Goal: Obtain resource: Obtain resource

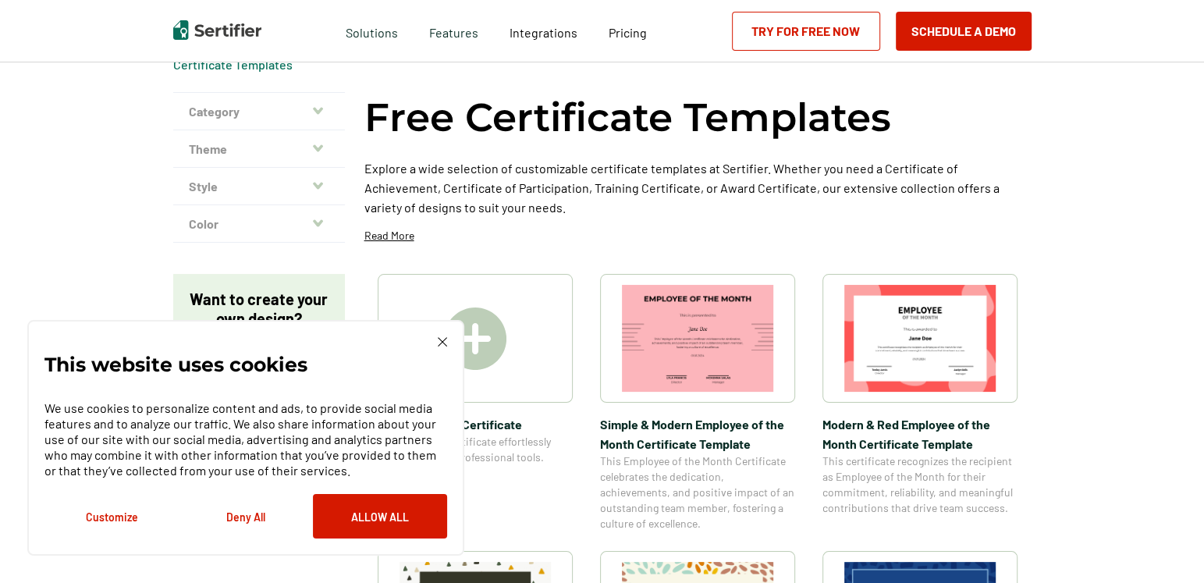
scroll to position [64, 0]
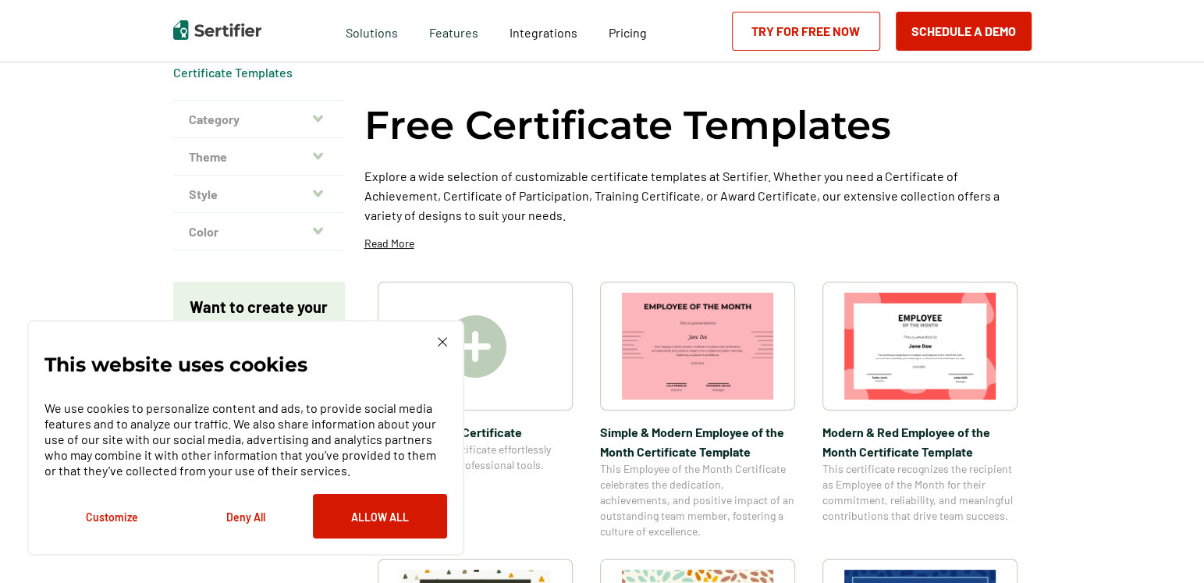
click at [440, 341] on img at bounding box center [442, 341] width 9 height 9
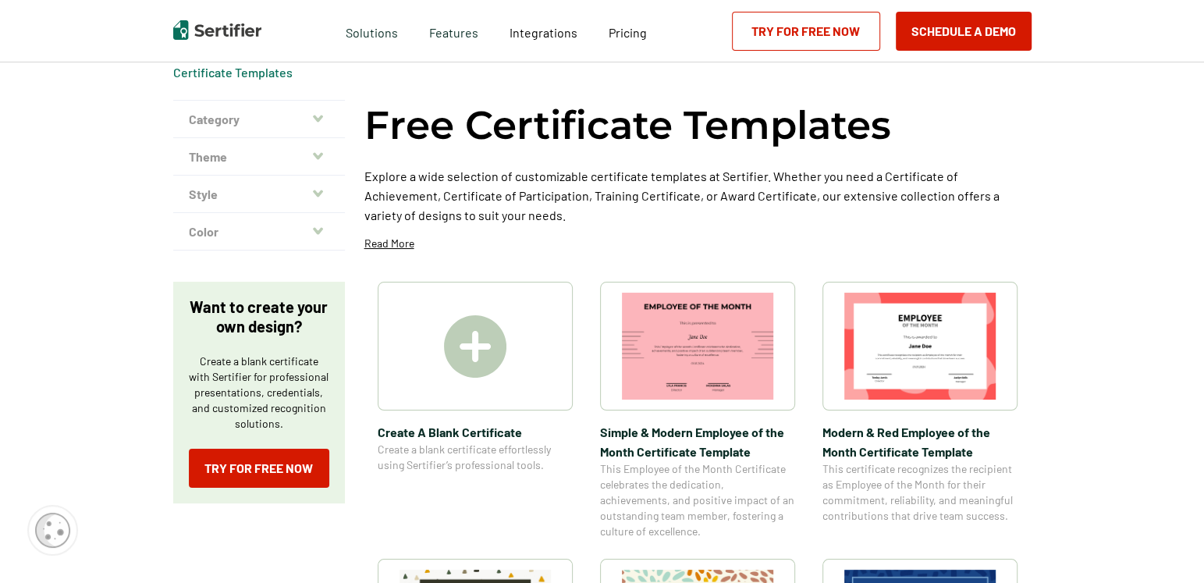
click at [312, 115] on button "Category" at bounding box center [259, 119] width 172 height 37
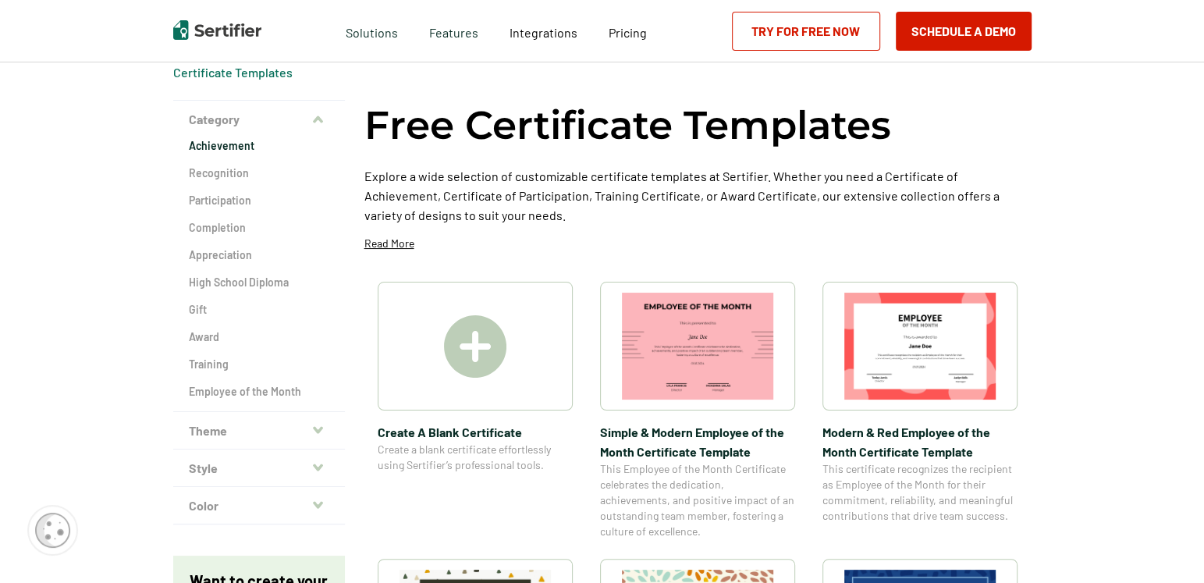
click at [240, 144] on h2 "Achievement" at bounding box center [259, 146] width 140 height 16
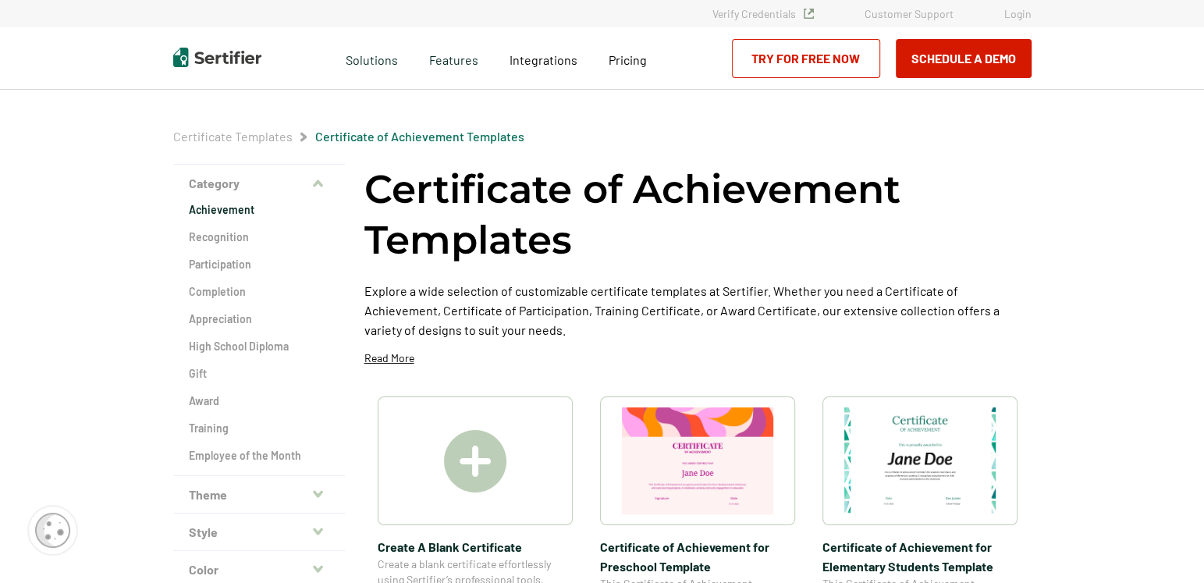
click at [318, 193] on button "Category" at bounding box center [259, 183] width 172 height 37
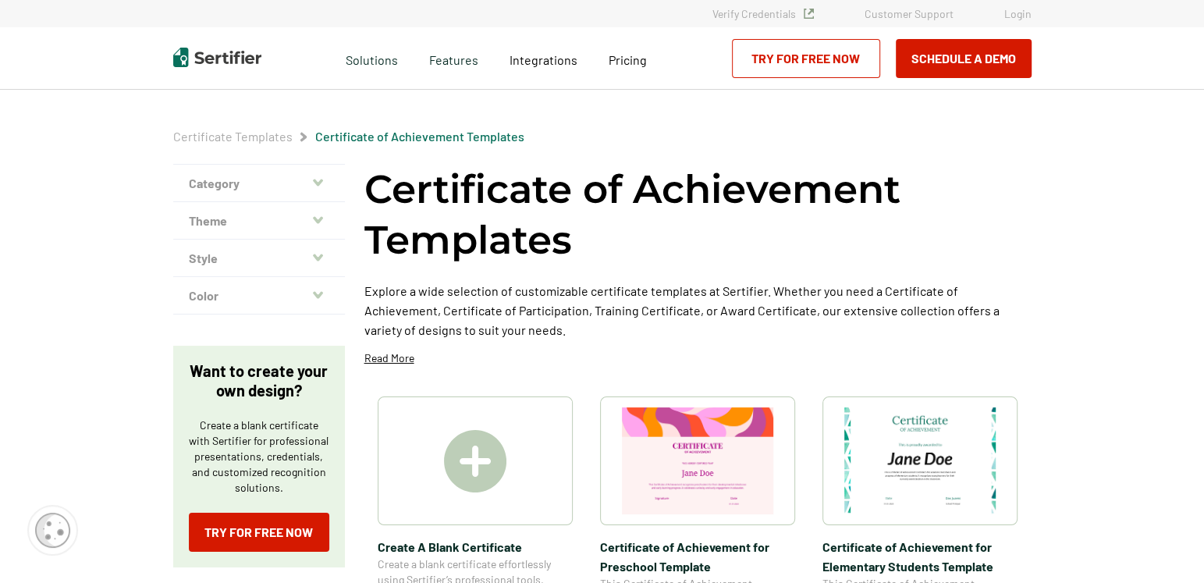
click at [321, 219] on icon "button" at bounding box center [318, 219] width 10 height 7
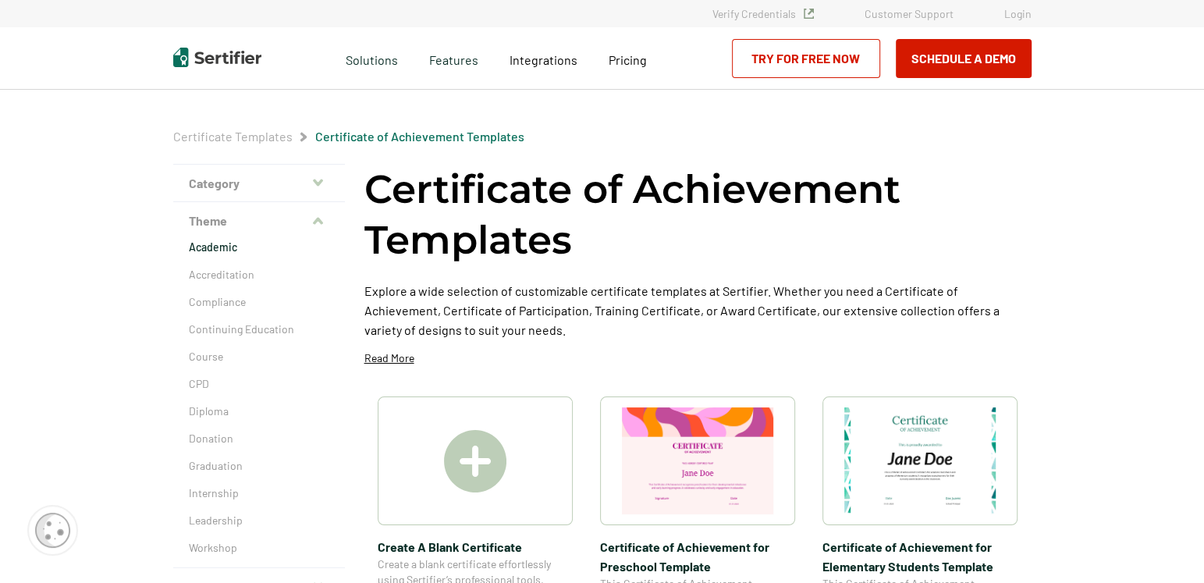
click at [211, 247] on p "Academic" at bounding box center [259, 248] width 140 height 16
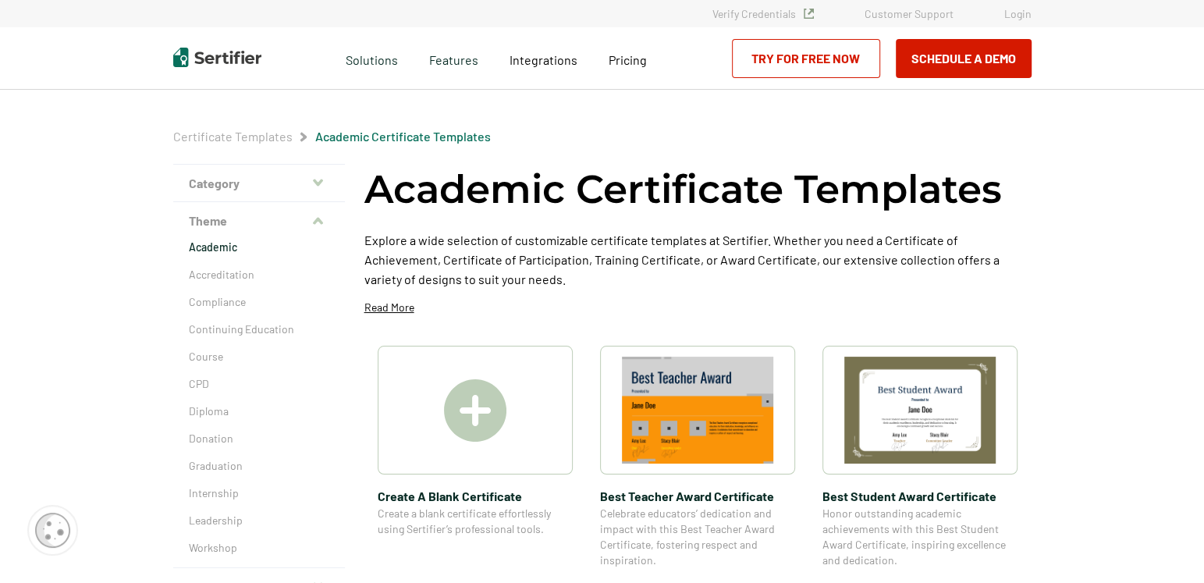
click at [321, 221] on icon "button" at bounding box center [318, 221] width 10 height 7
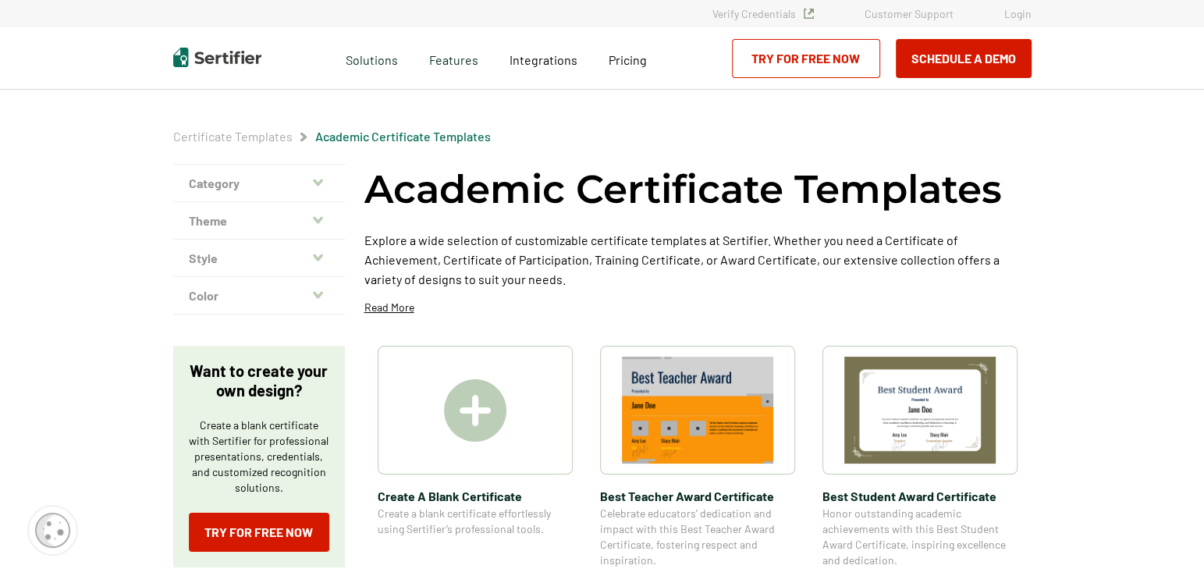
click at [320, 253] on icon "button" at bounding box center [318, 257] width 10 height 12
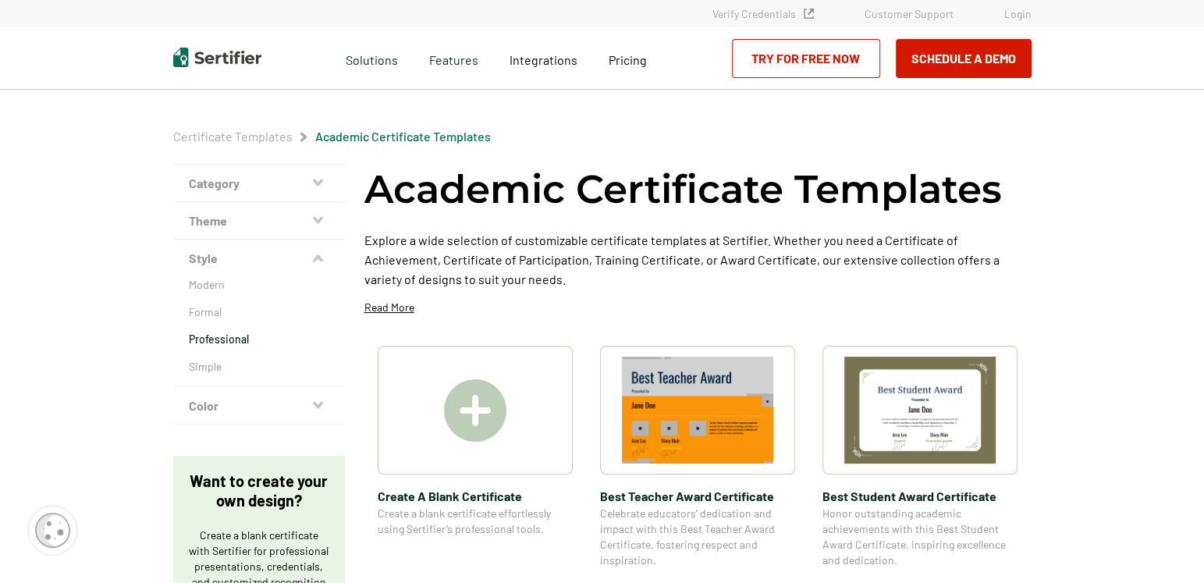
click at [232, 338] on p "Professional" at bounding box center [259, 340] width 140 height 16
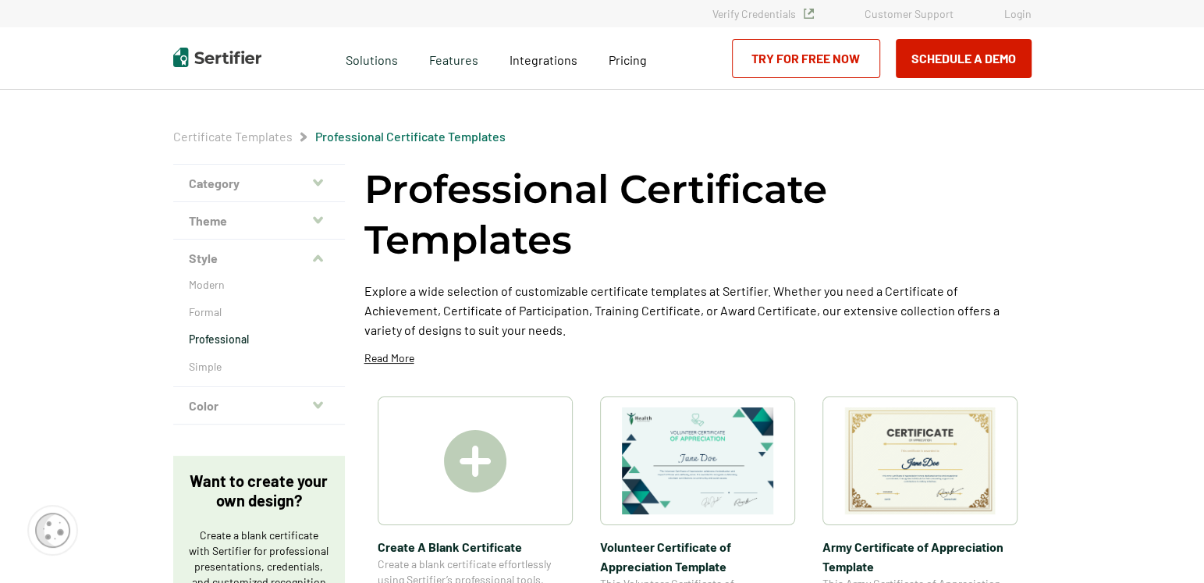
click at [320, 257] on icon "button" at bounding box center [318, 258] width 10 height 7
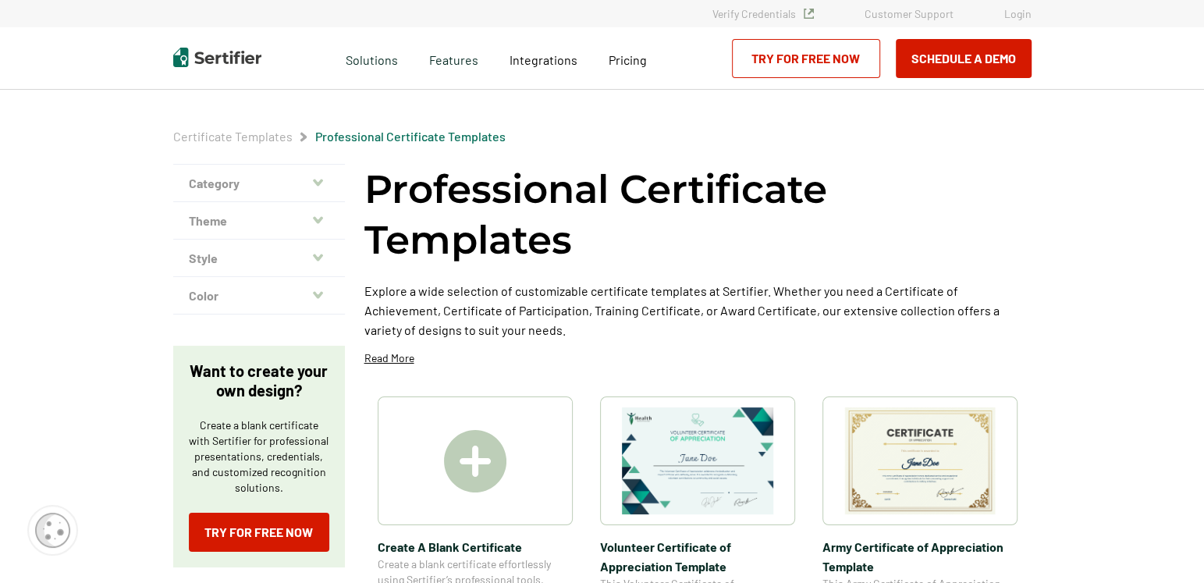
click at [319, 293] on icon "button" at bounding box center [318, 294] width 10 height 7
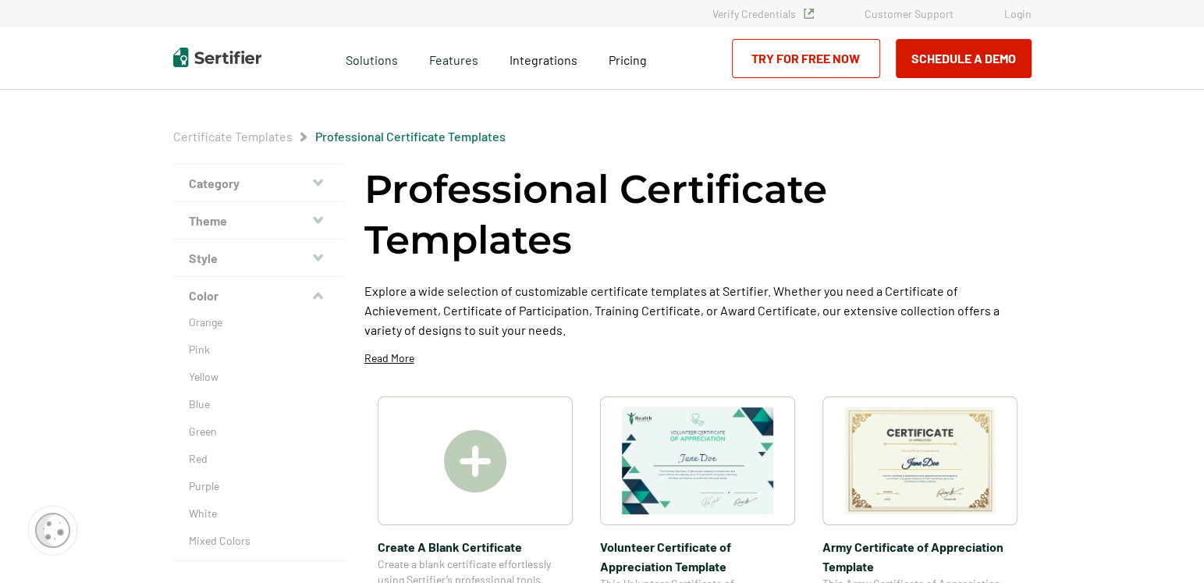
click at [319, 293] on icon "button" at bounding box center [318, 296] width 10 height 7
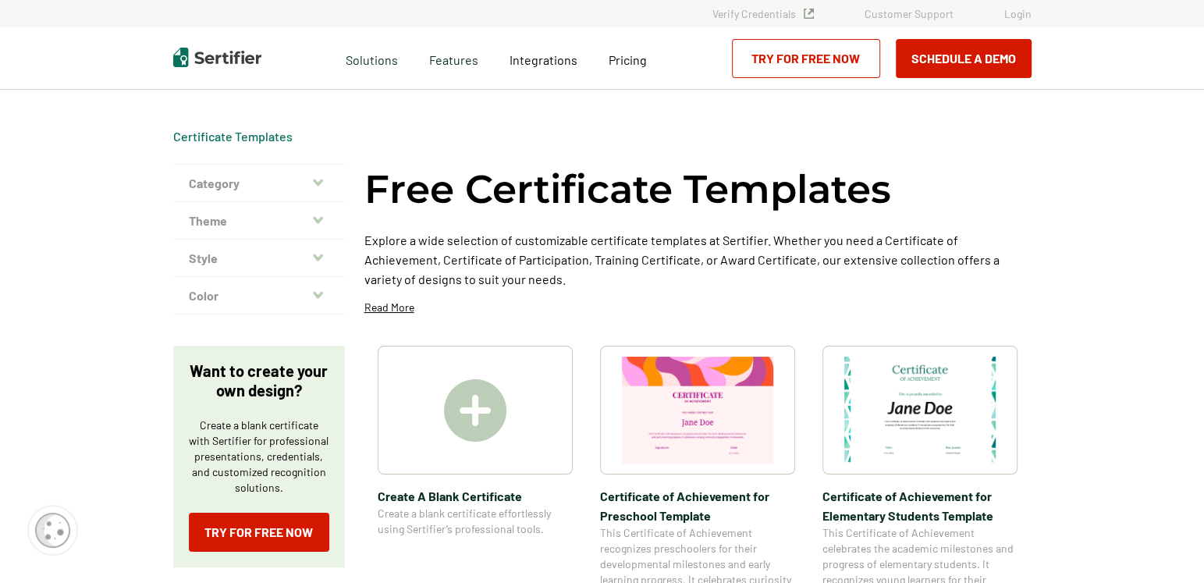
scroll to position [64, 0]
